Goal: Transaction & Acquisition: Book appointment/travel/reservation

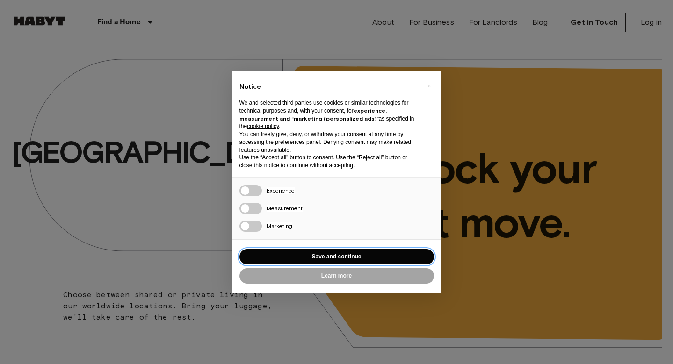
click at [332, 254] on button "Save and continue" at bounding box center [337, 256] width 195 height 15
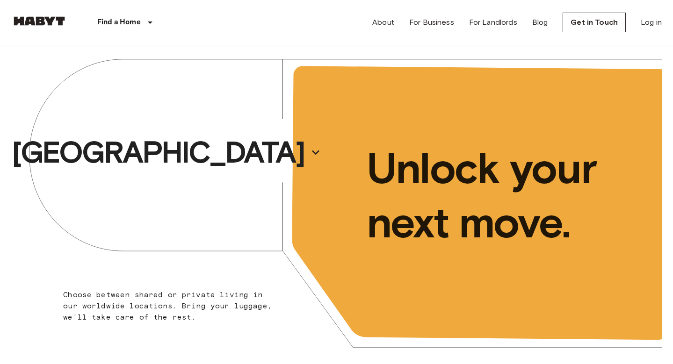
click at [135, 146] on p "[GEOGRAPHIC_DATA]" at bounding box center [158, 152] width 293 height 37
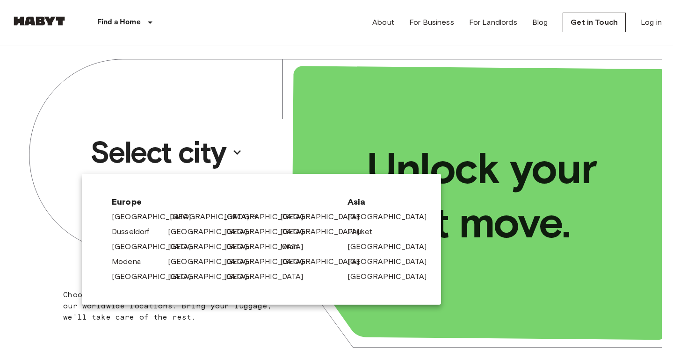
click at [182, 219] on link "[GEOGRAPHIC_DATA]" at bounding box center [214, 216] width 89 height 11
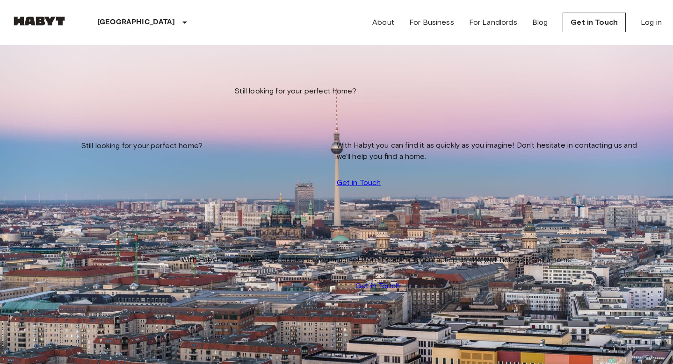
click at [67, 90] on input "Move-in date" at bounding box center [44, 94] width 66 height 9
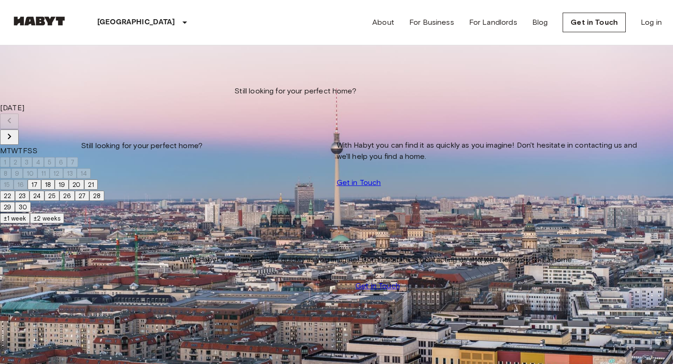
click at [69, 90] on input "Move-in date" at bounding box center [44, 94] width 66 height 9
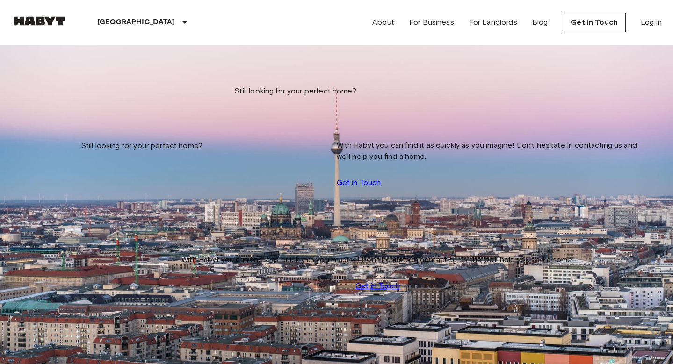
type input "**********"
click at [166, 57] on div at bounding box center [336, 182] width 673 height 364
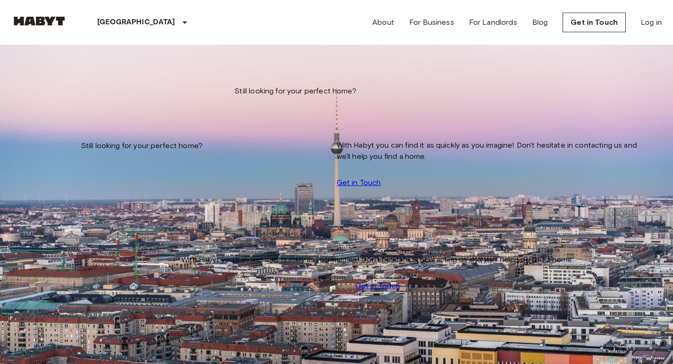
click at [78, 135] on input "Max price" at bounding box center [44, 139] width 66 height 9
click at [93, 74] on icon "tune" at bounding box center [86, 68] width 11 height 11
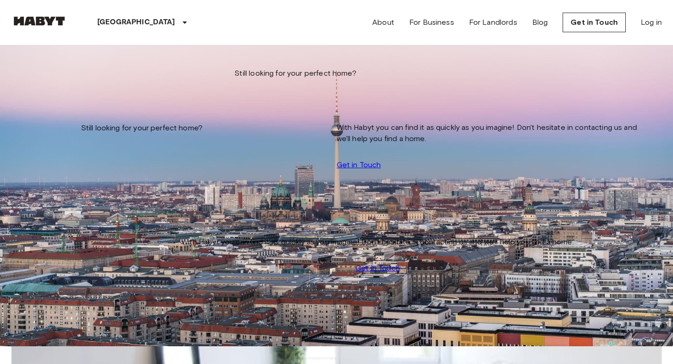
scroll to position [21, 0]
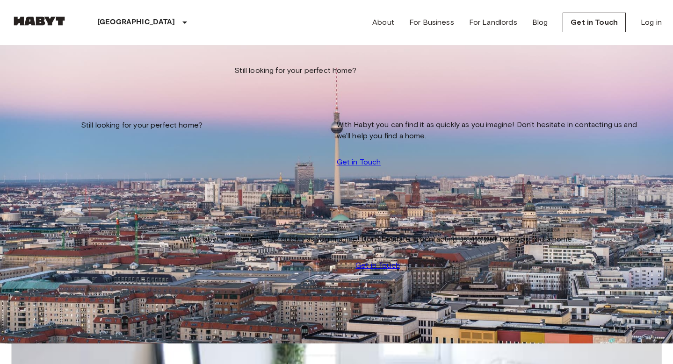
click at [310, 37] on div "Berlin Europe Amsterdam Berlin Brussels Cologne Dusseldorf Frankfurt Graz Hambu…" at bounding box center [336, 22] width 651 height 45
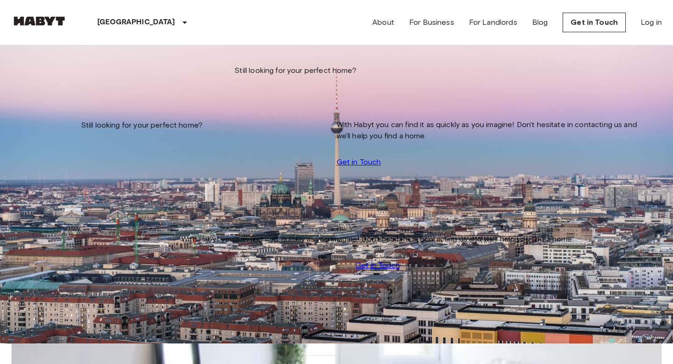
scroll to position [381, 0]
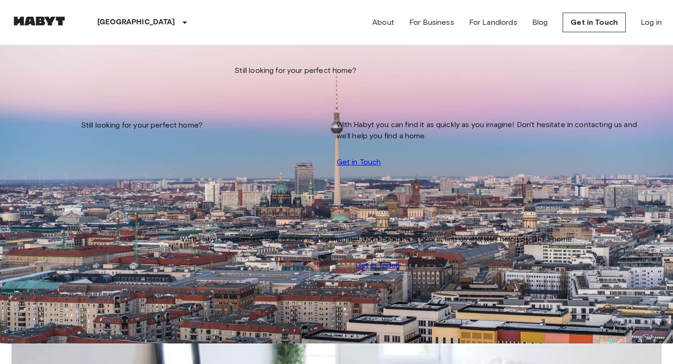
scroll to position [395, 0]
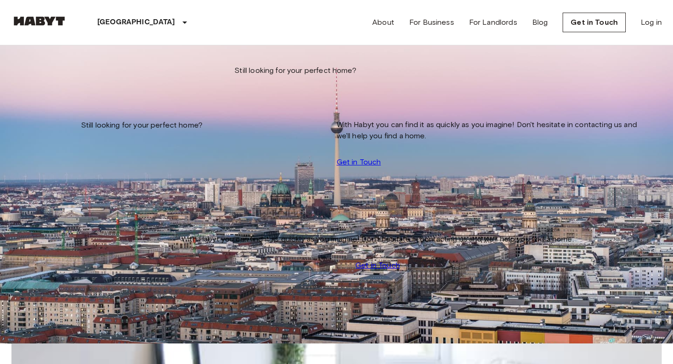
scroll to position [823, 0]
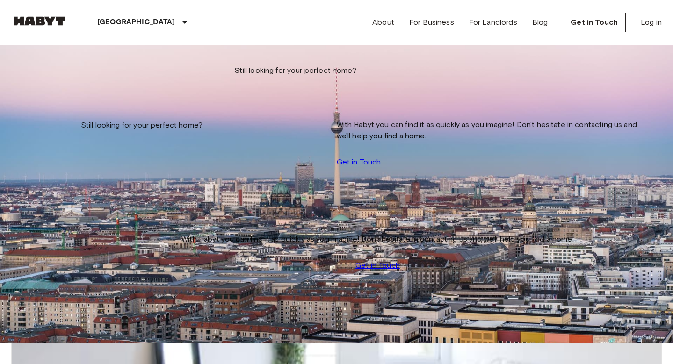
scroll to position [2053, 0]
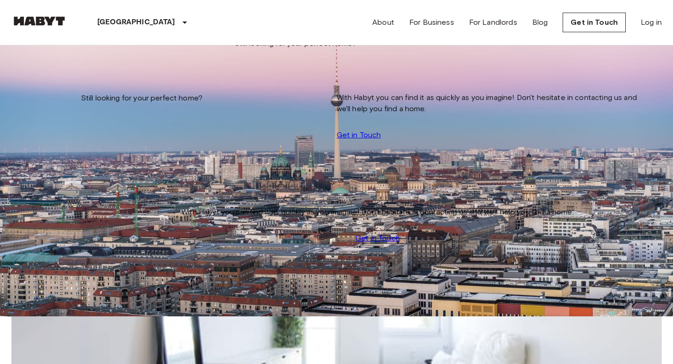
scroll to position [2239, 0]
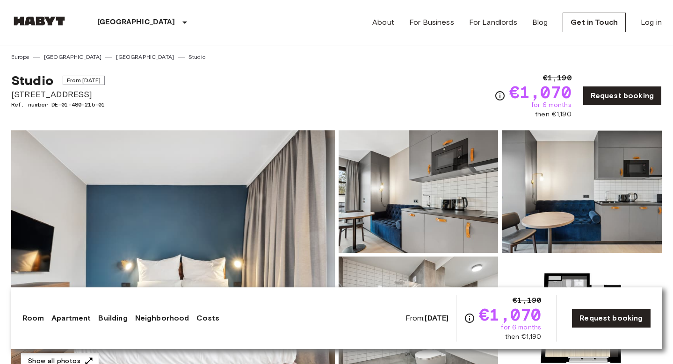
click at [262, 209] on img at bounding box center [173, 255] width 324 height 249
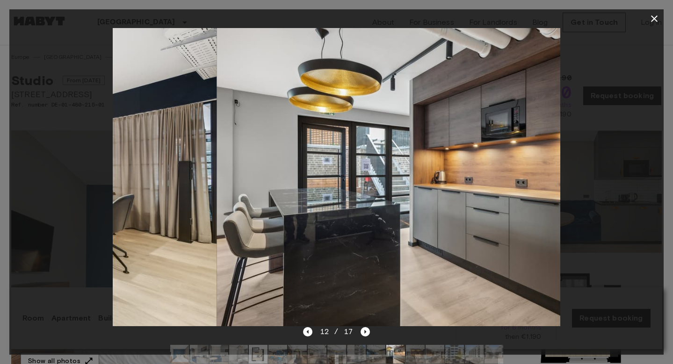
click at [652, 16] on icon "button" at bounding box center [654, 18] width 7 height 7
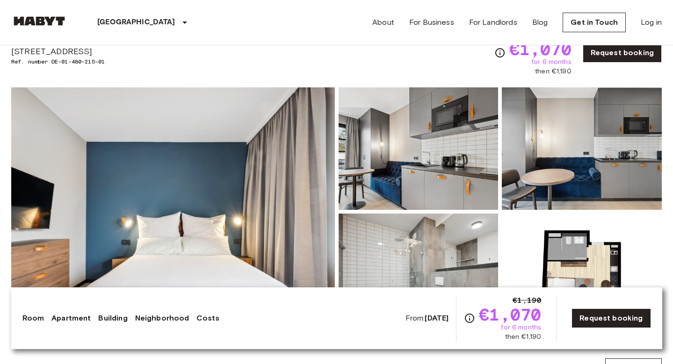
scroll to position [47, 0]
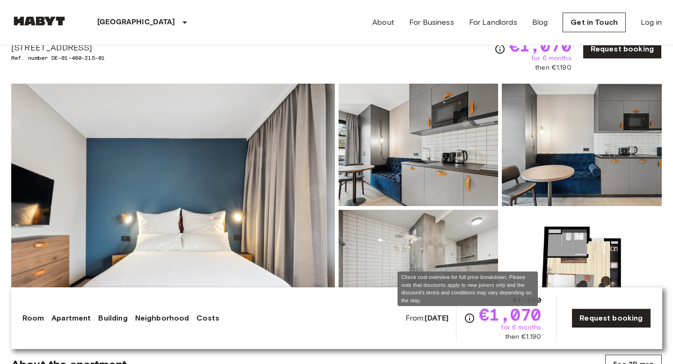
click at [466, 318] on icon "Check cost overview for full price breakdown. Please note that discounts apply …" at bounding box center [469, 318] width 11 height 11
click at [473, 330] on div "€1,190 €1,070 for 6 months then €1,190" at bounding box center [502, 318] width 77 height 47
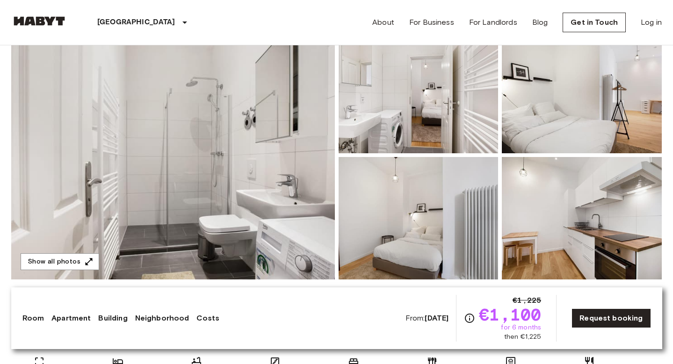
scroll to position [101, 0]
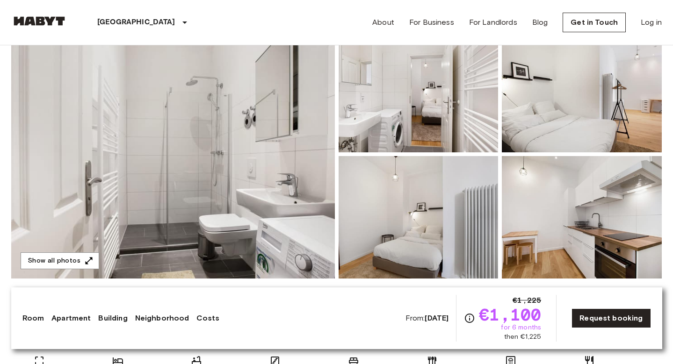
click at [256, 174] on img at bounding box center [173, 154] width 324 height 249
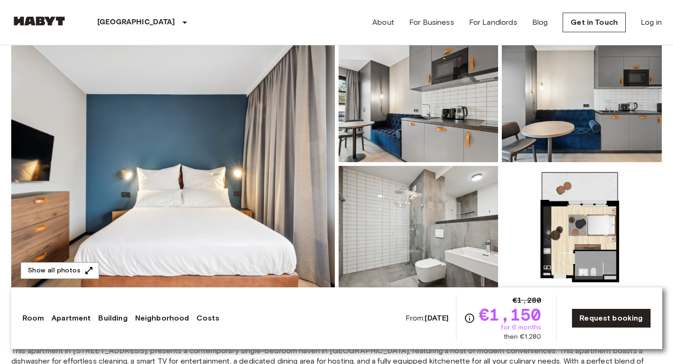
scroll to position [131, 0]
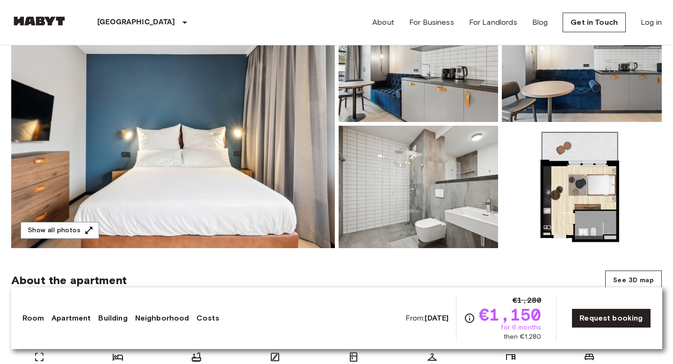
click at [186, 180] on img at bounding box center [173, 124] width 324 height 249
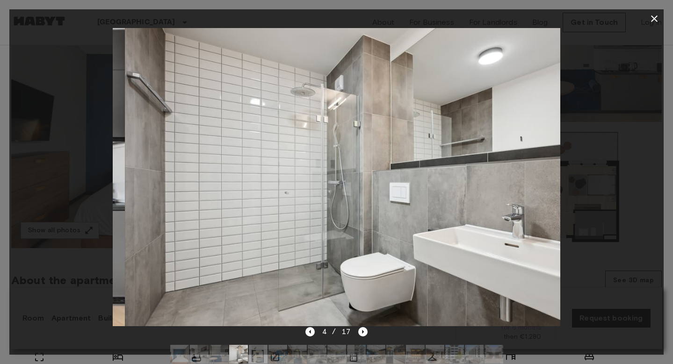
click at [654, 15] on icon "button" at bounding box center [654, 18] width 11 height 11
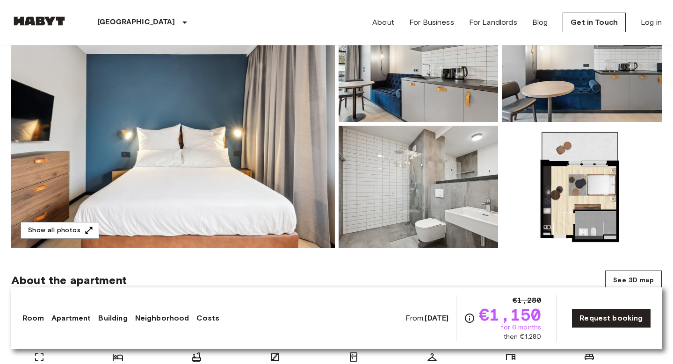
click at [215, 145] on img at bounding box center [173, 124] width 324 height 249
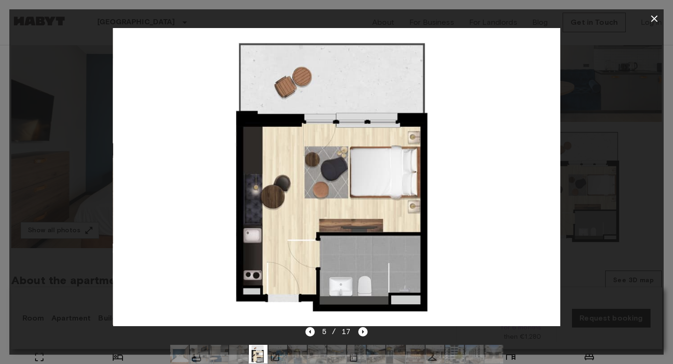
click at [653, 22] on icon "button" at bounding box center [654, 18] width 11 height 11
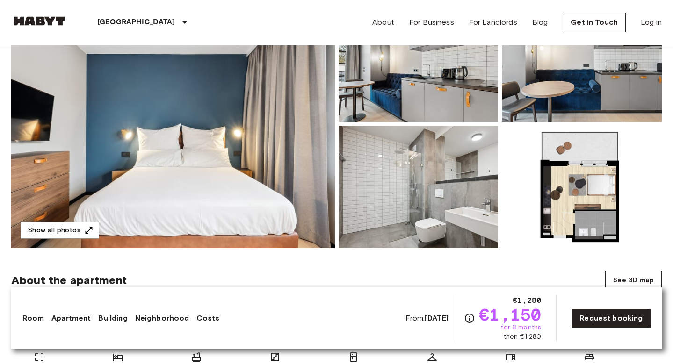
click at [260, 160] on img at bounding box center [173, 124] width 324 height 249
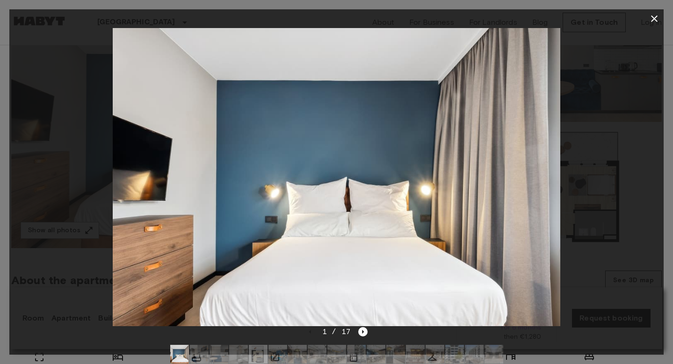
click at [654, 21] on icon "button" at bounding box center [654, 18] width 11 height 11
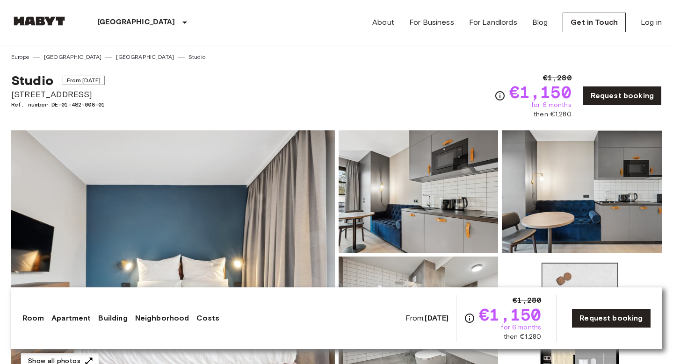
scroll to position [0, 0]
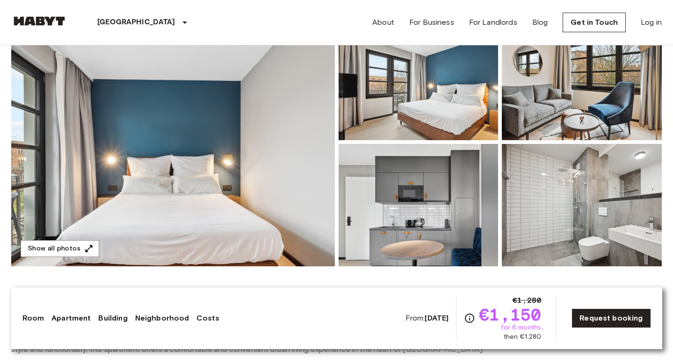
scroll to position [113, 0]
click at [341, 117] on img at bounding box center [419, 79] width 160 height 123
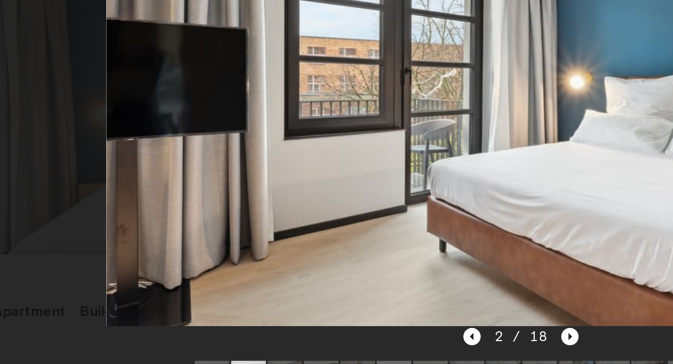
scroll to position [95, 0]
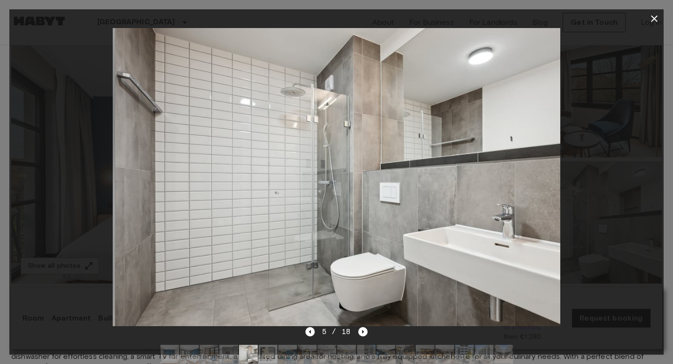
click at [650, 18] on icon "button" at bounding box center [654, 18] width 11 height 11
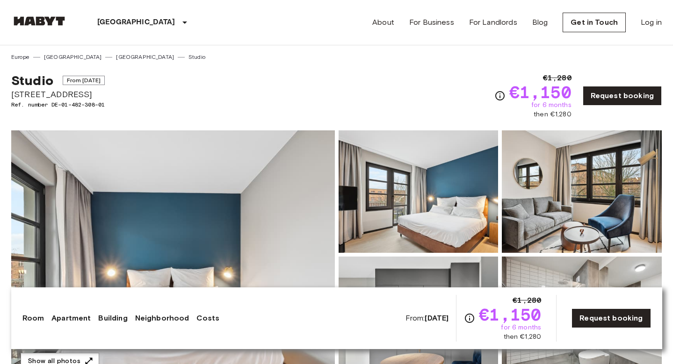
scroll to position [0, 0]
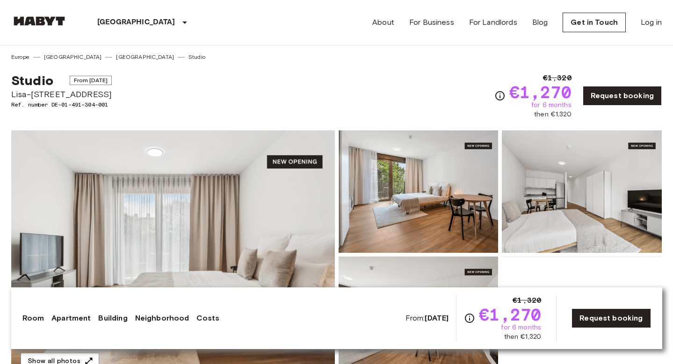
click at [157, 198] on img at bounding box center [173, 255] width 324 height 249
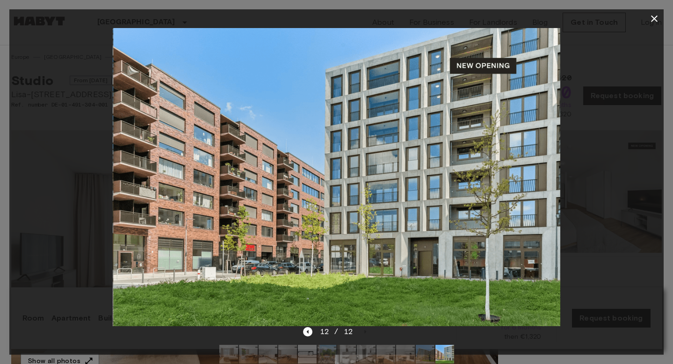
click at [648, 16] on button "button" at bounding box center [654, 18] width 19 height 19
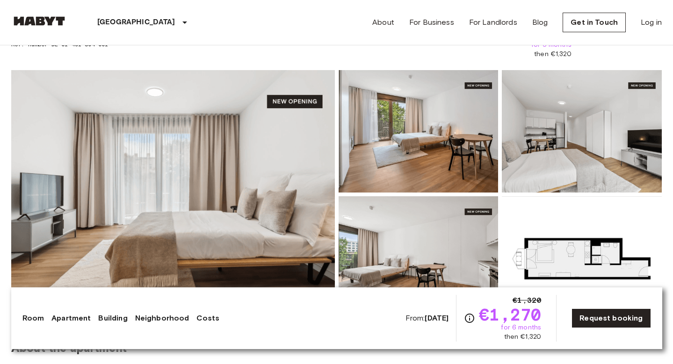
scroll to position [73, 0]
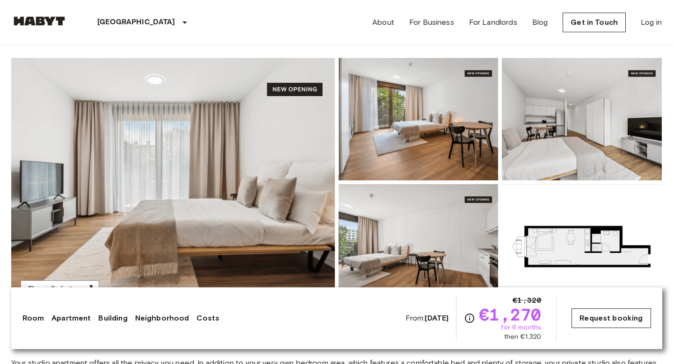
click at [595, 326] on link "Request booking" at bounding box center [611, 319] width 79 height 20
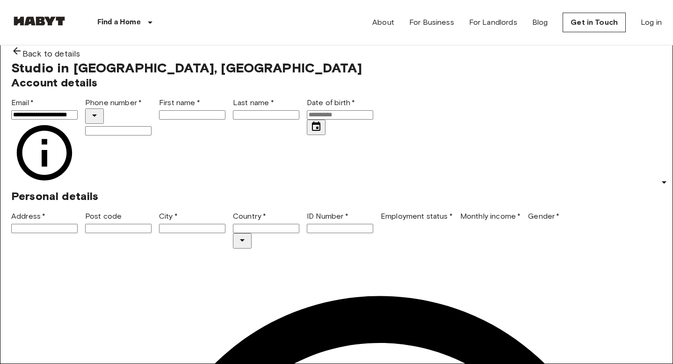
type input "**********"
click at [104, 124] on button "Select country" at bounding box center [94, 116] width 19 height 15
type input "**********"
click at [278, 90] on div "Account details" at bounding box center [333, 79] width 658 height 22
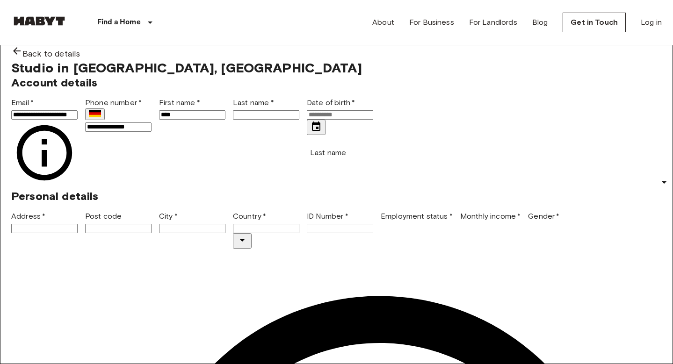
type input "****"
type input "*"
type input "**********"
click at [276, 189] on div "**********" at bounding box center [333, 128] width 658 height 121
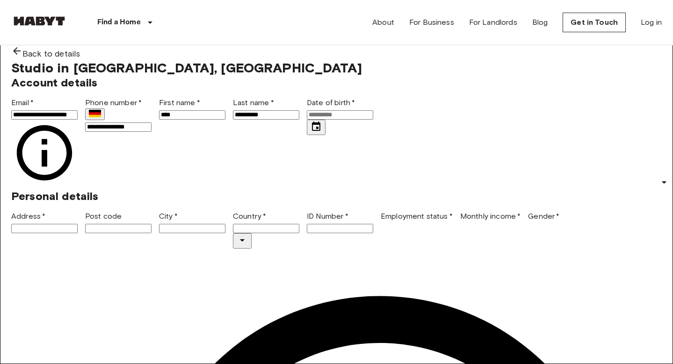
click at [307, 120] on input "Date of birth   *" at bounding box center [340, 114] width 66 height 9
click at [311, 132] on icon "Choose date" at bounding box center [316, 126] width 11 height 11
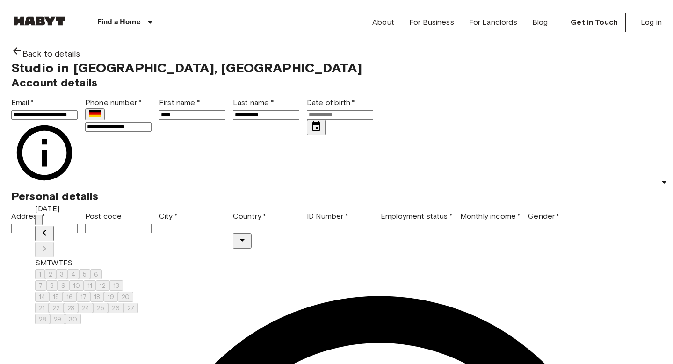
click at [307, 120] on input "Date of birth   *" at bounding box center [340, 114] width 66 height 9
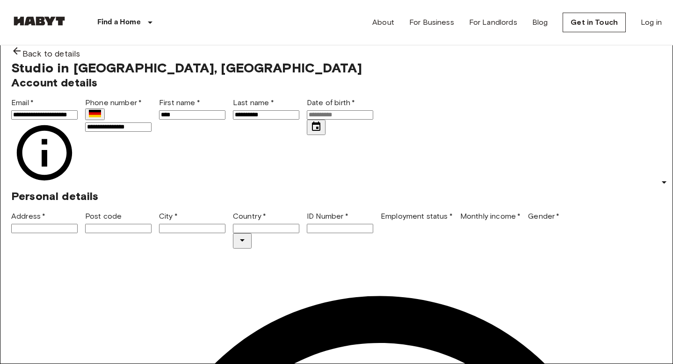
click at [307, 120] on input "Date of birth   *" at bounding box center [340, 114] width 66 height 9
type input "**********"
click at [307, 120] on input "**********" at bounding box center [340, 114] width 66 height 9
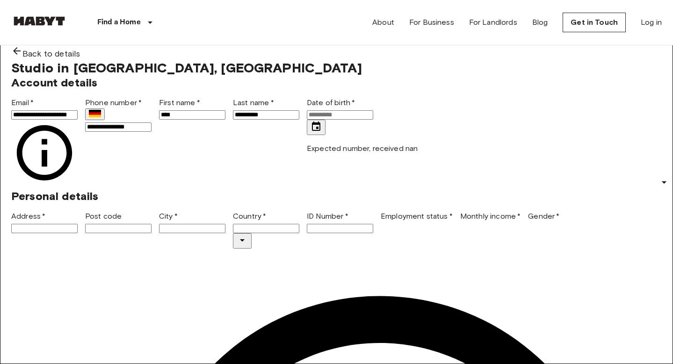
type input "*"
click at [311, 132] on icon "Choose date, selected date is Jun 25, 1901" at bounding box center [316, 126] width 11 height 11
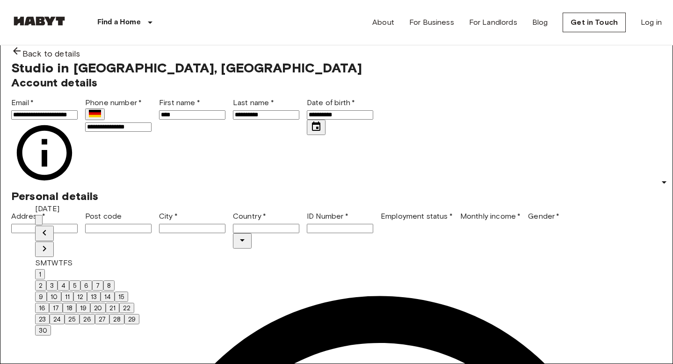
click at [73, 215] on div "June 1901" at bounding box center [87, 209] width 104 height 11
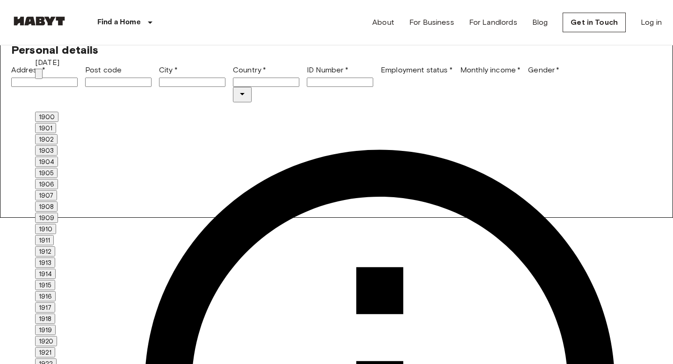
scroll to position [144, 0]
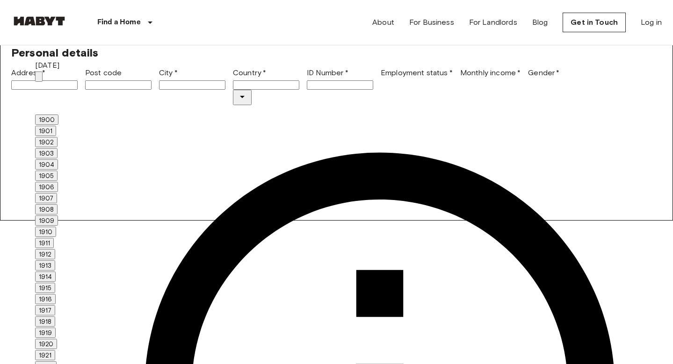
type input "**********"
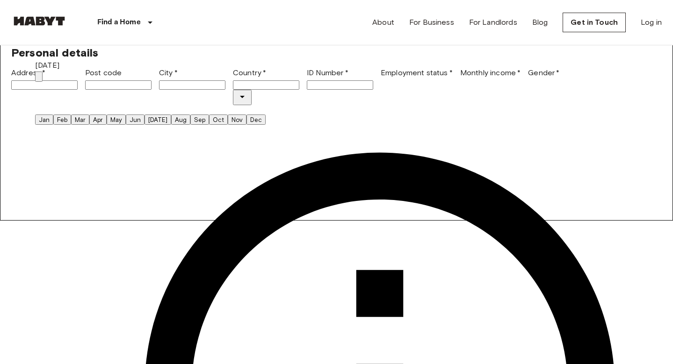
click at [145, 122] on button "Jun" at bounding box center [135, 120] width 19 height 10
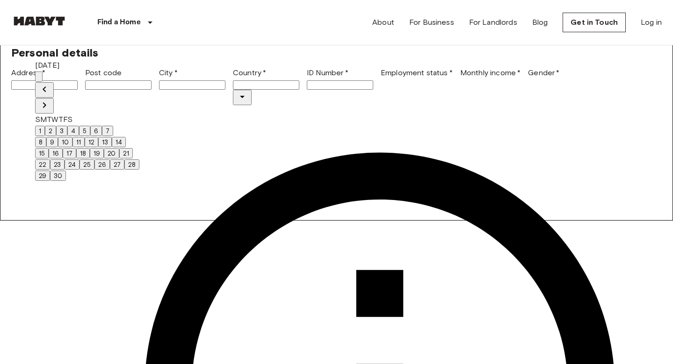
click at [94, 169] on button "25" at bounding box center [87, 165] width 15 height 10
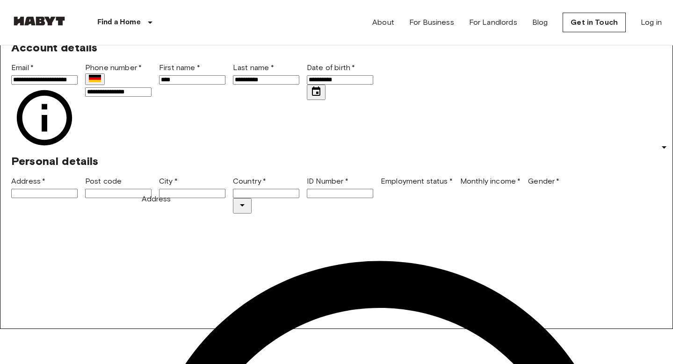
scroll to position [45, 0]
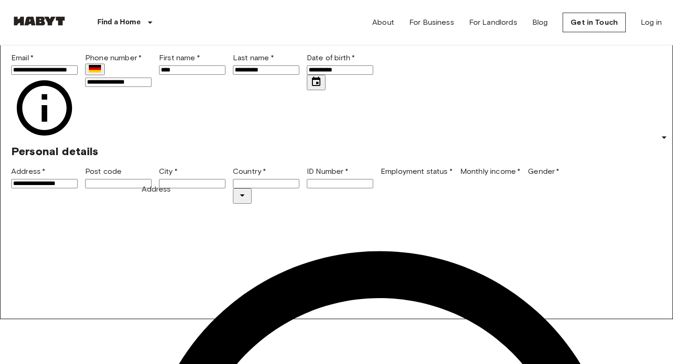
click at [46, 189] on input "**********" at bounding box center [44, 183] width 66 height 9
click at [220, 159] on div "Personal details" at bounding box center [333, 148] width 658 height 22
click at [78, 189] on input "**********" at bounding box center [44, 183] width 66 height 9
type input "**********"
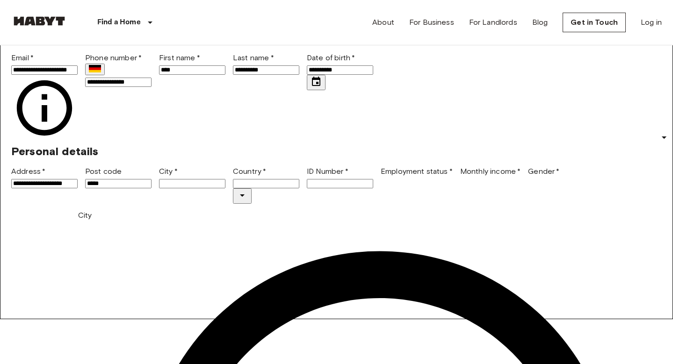
type input "*****"
type input "******"
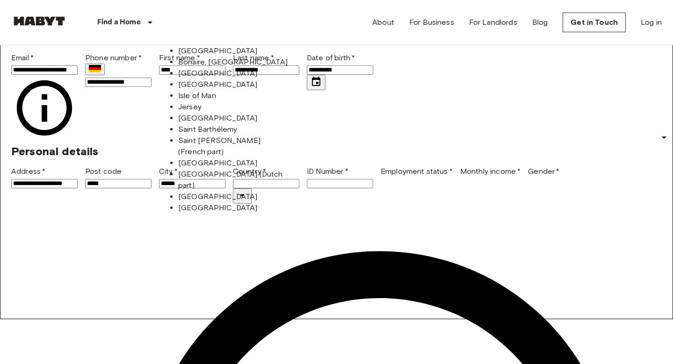
scroll to position [1302, 0]
type input "*******"
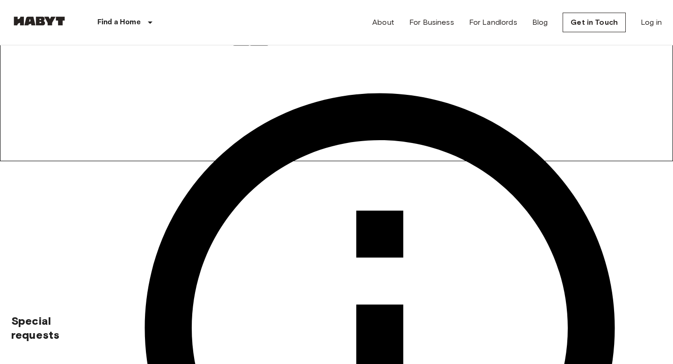
scroll to position [203, 0]
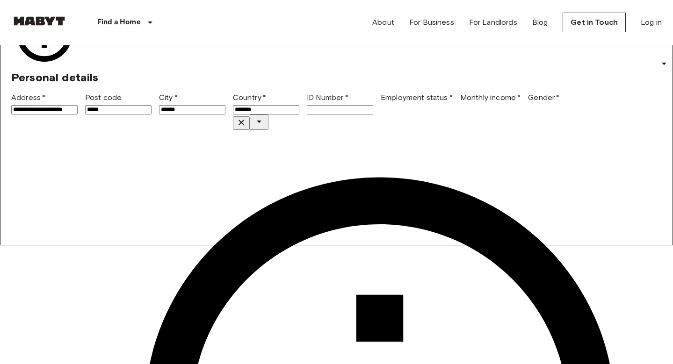
scroll to position [119, 0]
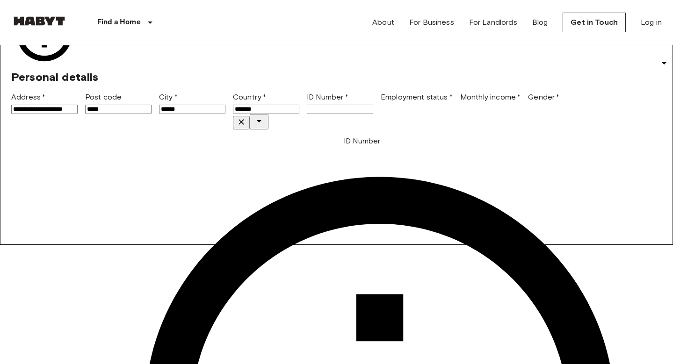
click at [335, 114] on input "ID Number   *" at bounding box center [340, 109] width 66 height 9
type input "*********"
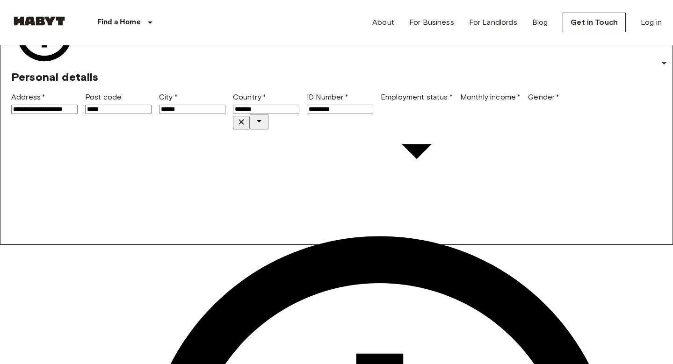
type input "********"
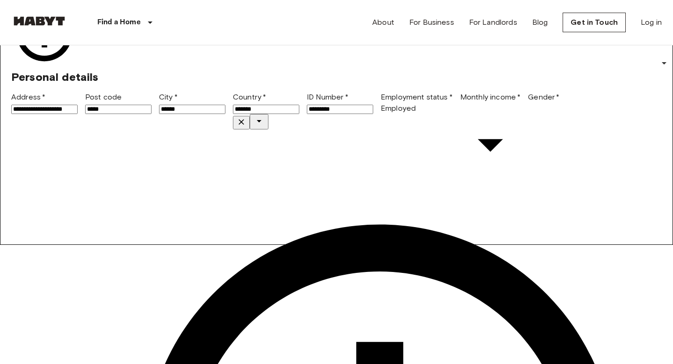
type input "******"
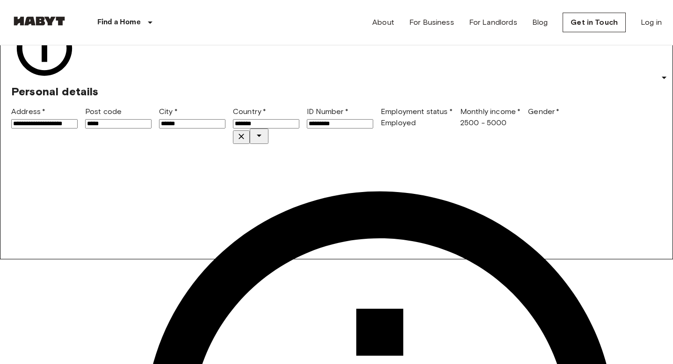
scroll to position [103, 0]
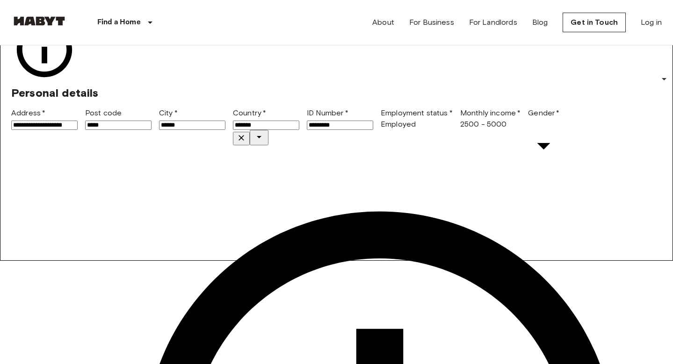
type input "****"
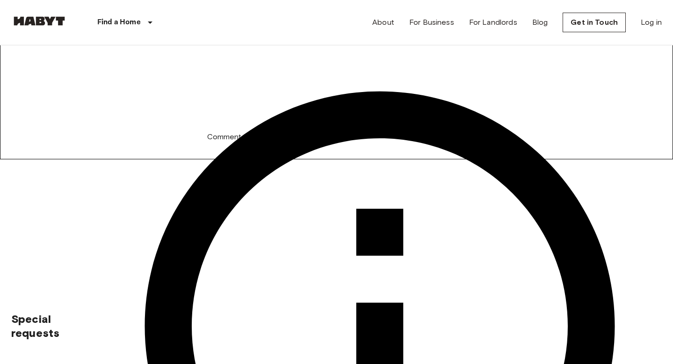
scroll to position [218, 0]
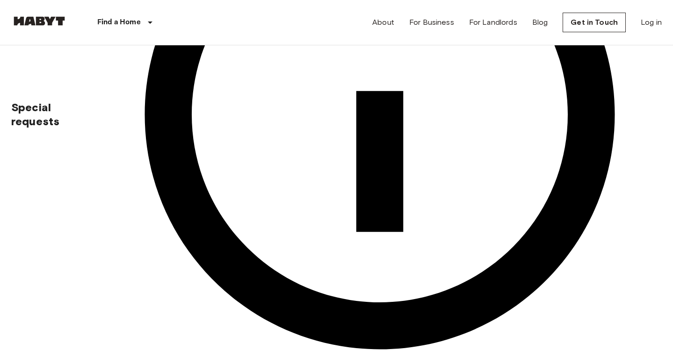
scroll to position [421, 0]
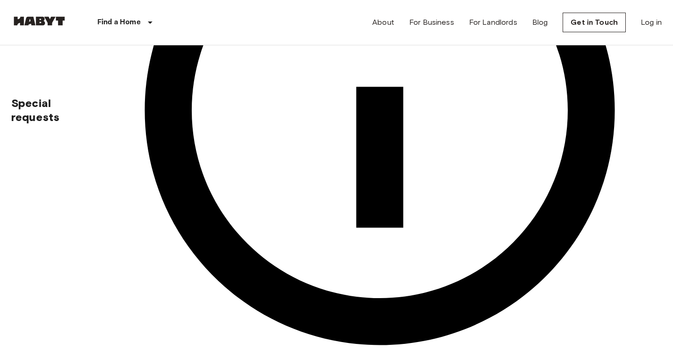
type textarea "**********"
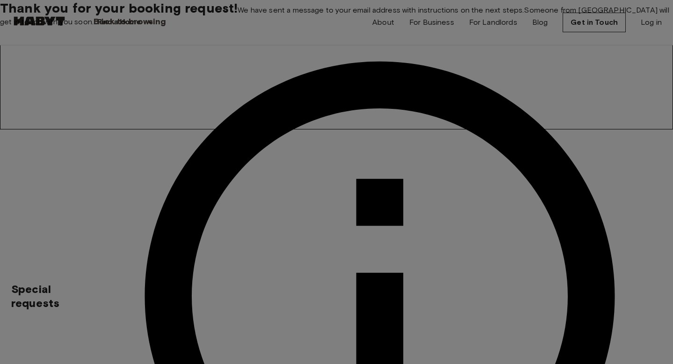
scroll to position [244, 0]
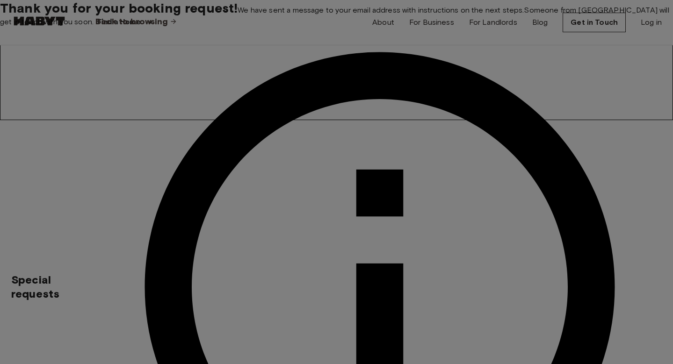
click at [168, 27] on span "Back to browsing" at bounding box center [131, 21] width 73 height 11
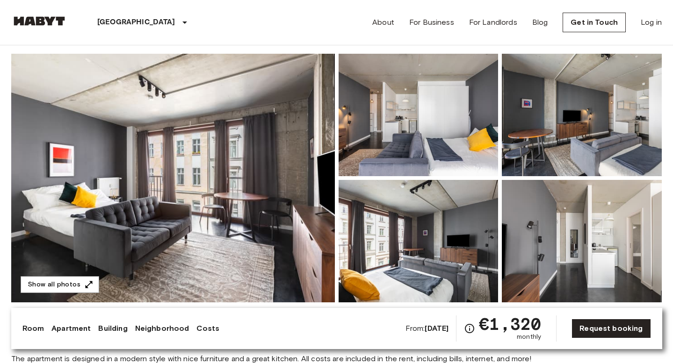
scroll to position [74, 0]
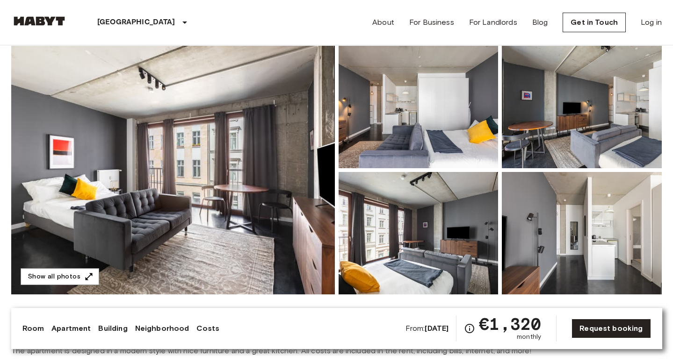
click at [209, 195] on img at bounding box center [173, 170] width 324 height 249
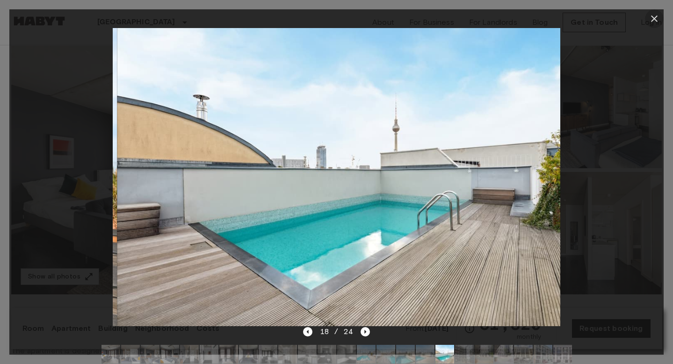
click at [652, 21] on icon "button" at bounding box center [654, 18] width 7 height 7
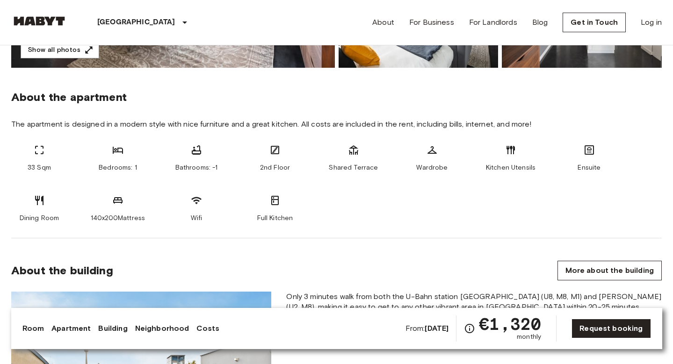
scroll to position [306, 0]
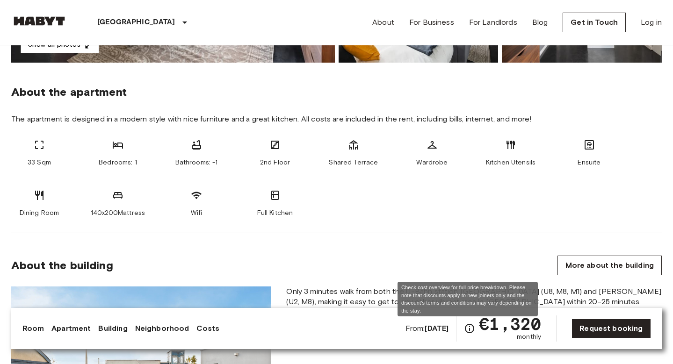
click at [467, 332] on icon "Check cost overview for full price breakdown. Please note that discounts apply …" at bounding box center [469, 328] width 11 height 11
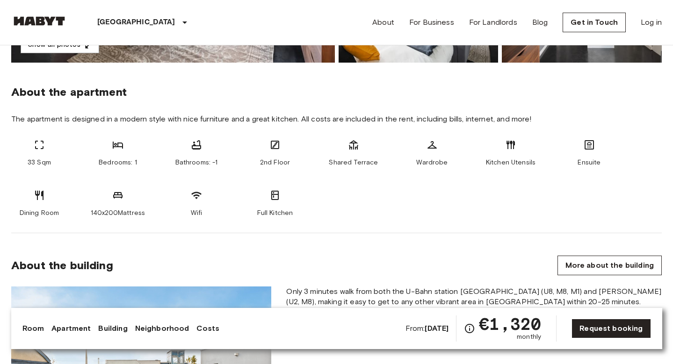
click at [450, 249] on section "About the building More about the building Only 3 minutes walk from both the U-…" at bounding box center [336, 352] width 651 height 239
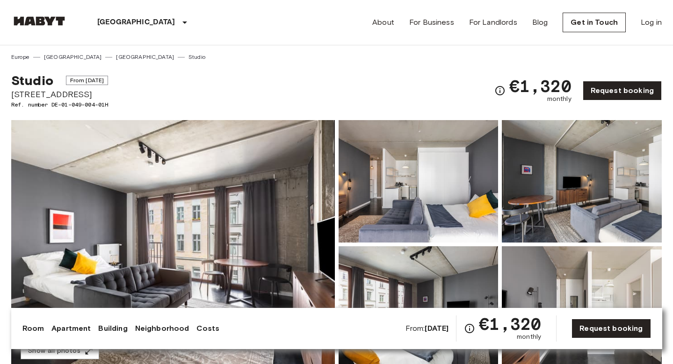
scroll to position [0, 0]
click at [500, 96] on div "€1,320 monthly" at bounding box center [532, 91] width 77 height 26
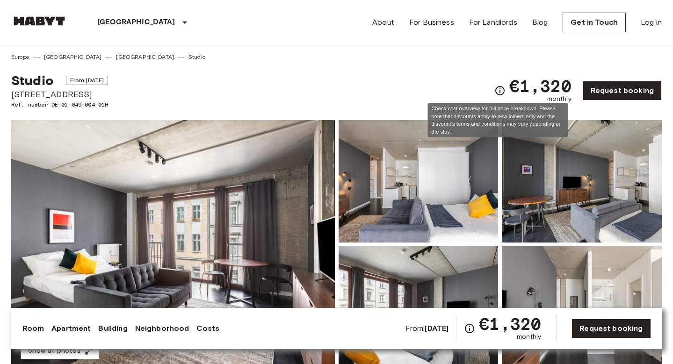
click at [494, 91] on icon "Check cost overview for full price breakdown. Please note that discounts apply …" at bounding box center [499, 90] width 11 height 11
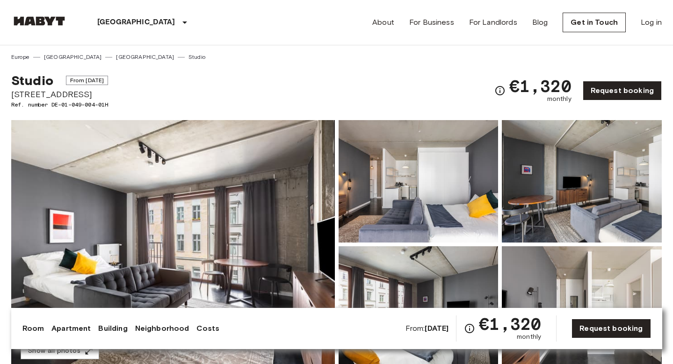
click at [494, 84] on div "€1,320 monthly" at bounding box center [532, 91] width 77 height 26
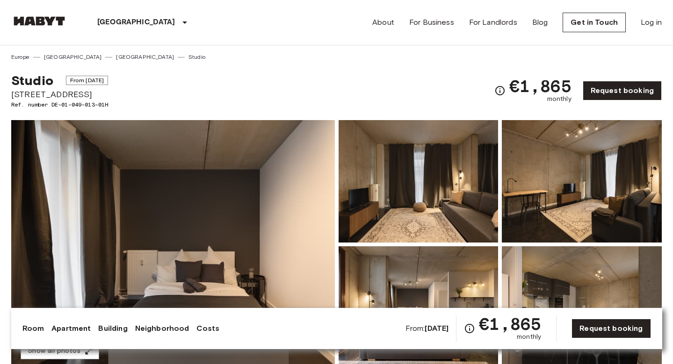
click at [209, 167] on img at bounding box center [173, 244] width 324 height 249
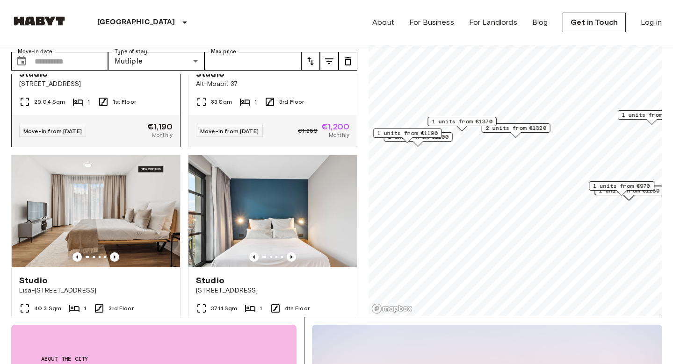
scroll to position [1588, 0]
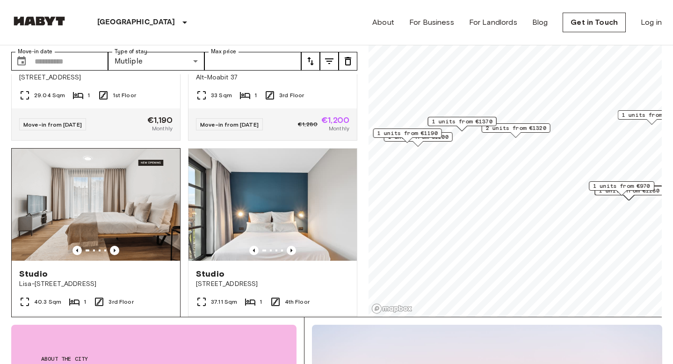
click at [67, 176] on img at bounding box center [96, 205] width 168 height 112
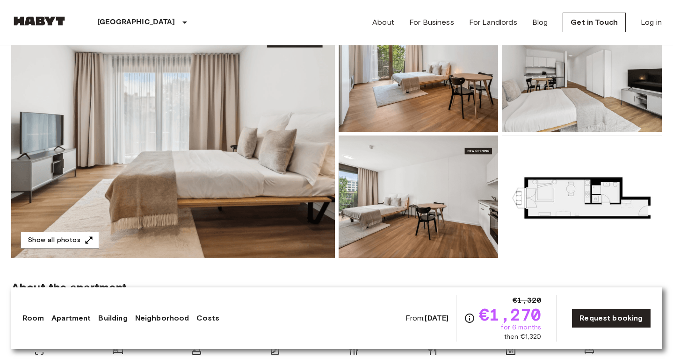
scroll to position [121, 0]
click at [195, 224] on img at bounding box center [173, 133] width 324 height 249
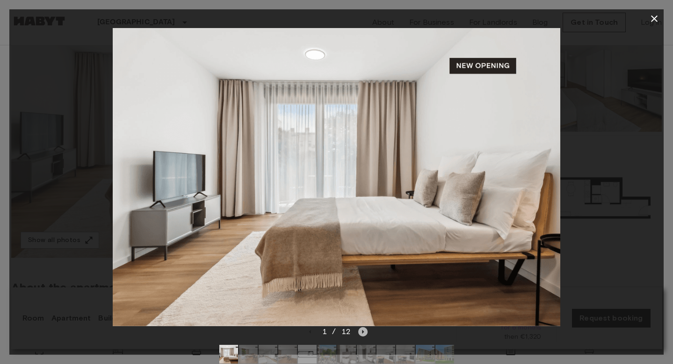
click at [360, 334] on icon "Next image" at bounding box center [362, 331] width 9 height 9
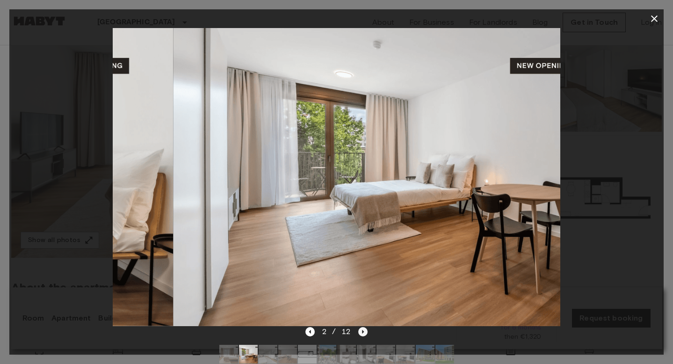
click at [360, 334] on icon "Next image" at bounding box center [362, 331] width 9 height 9
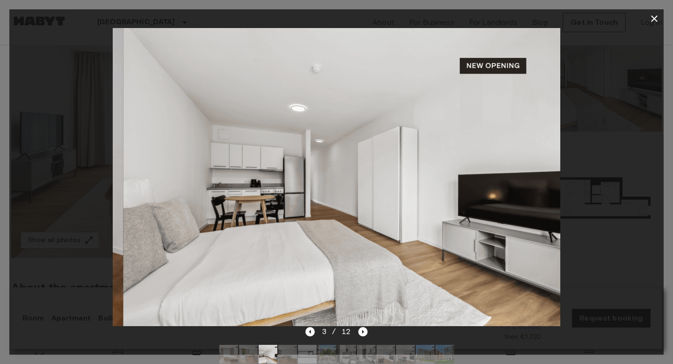
click at [647, 141] on div at bounding box center [336, 177] width 654 height 298
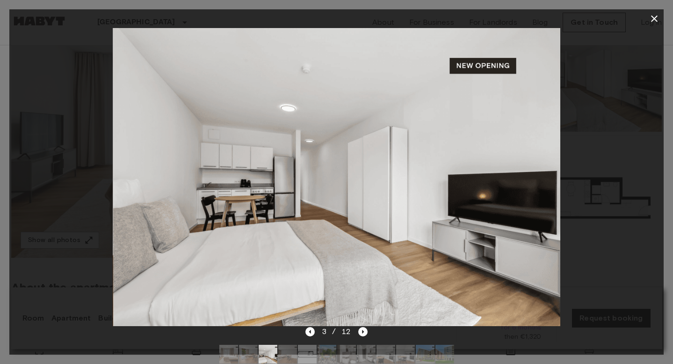
click at [622, 137] on div at bounding box center [336, 177] width 654 height 298
click at [659, 16] on icon "button" at bounding box center [654, 18] width 11 height 11
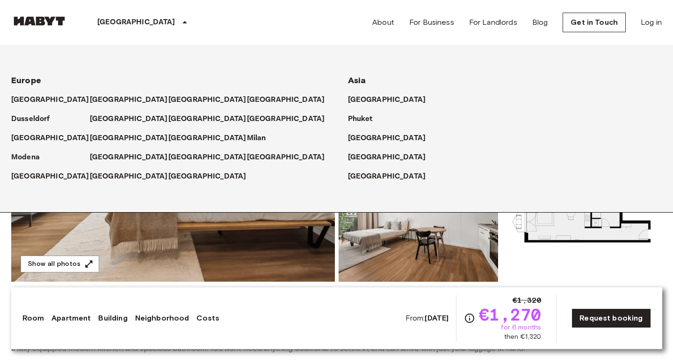
scroll to position [87, 0]
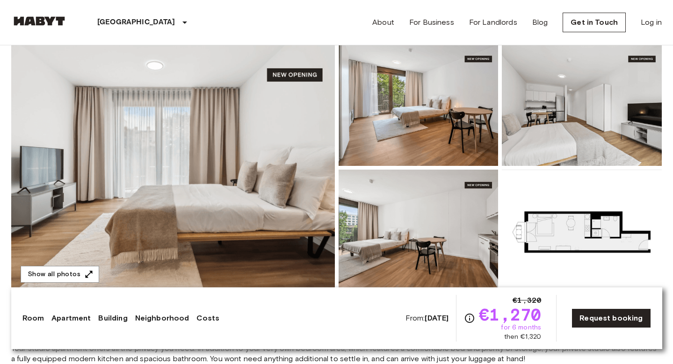
click at [233, 238] on img at bounding box center [173, 168] width 324 height 249
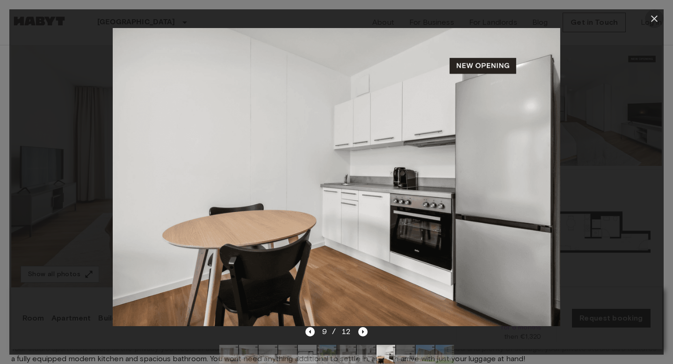
click at [657, 18] on icon "button" at bounding box center [654, 18] width 11 height 11
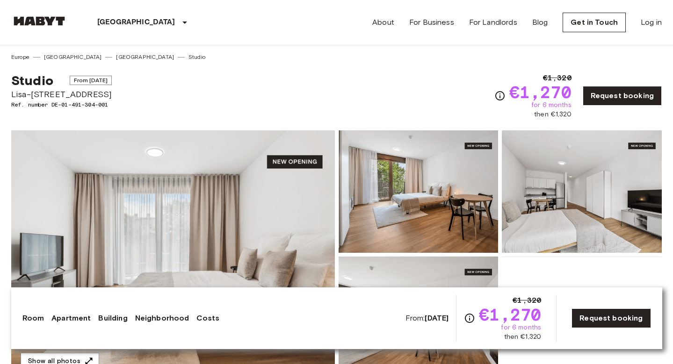
scroll to position [0, 0]
